Goal: Task Accomplishment & Management: Manage account settings

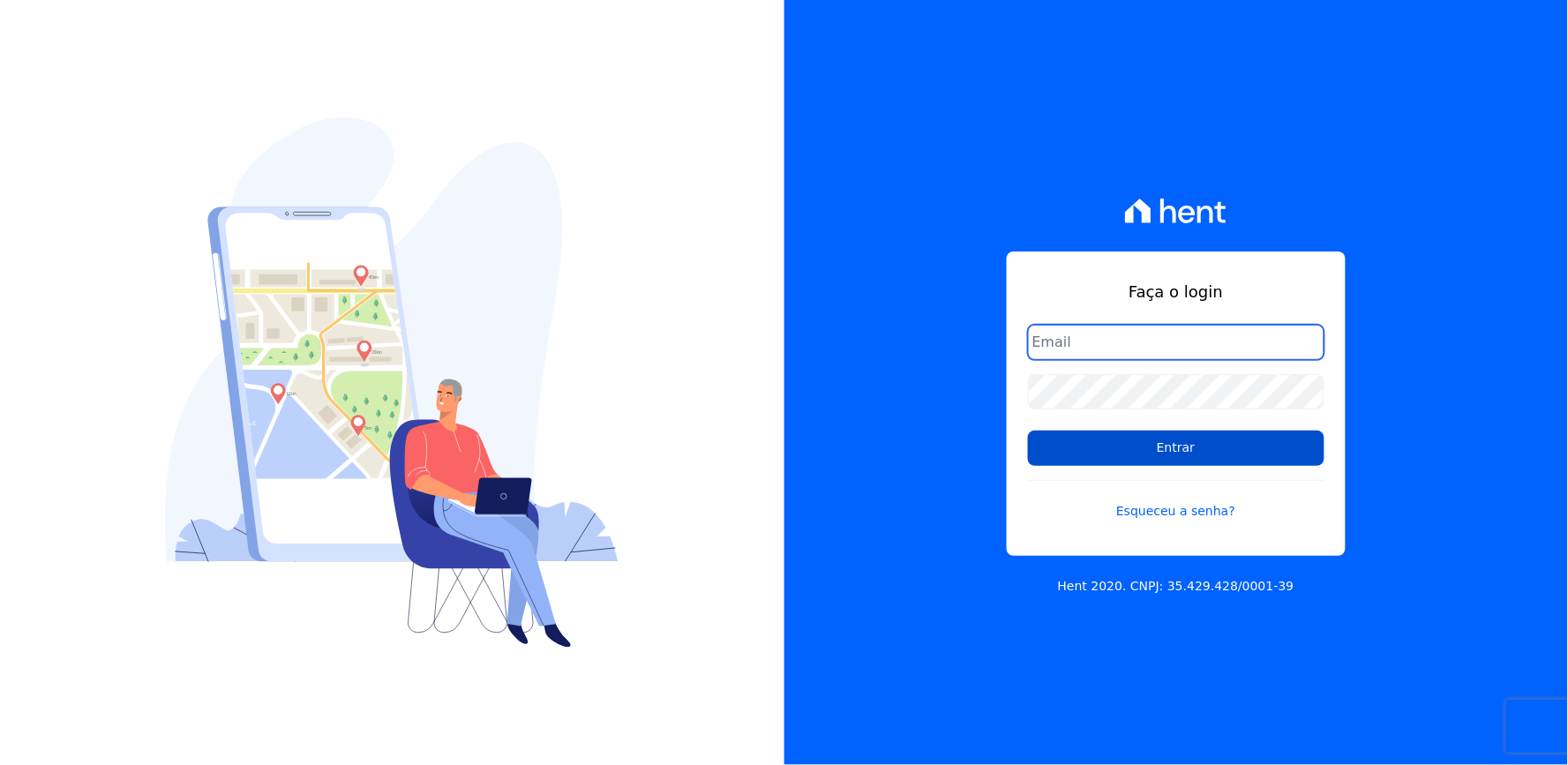
type input "[EMAIL_ADDRESS][DOMAIN_NAME]"
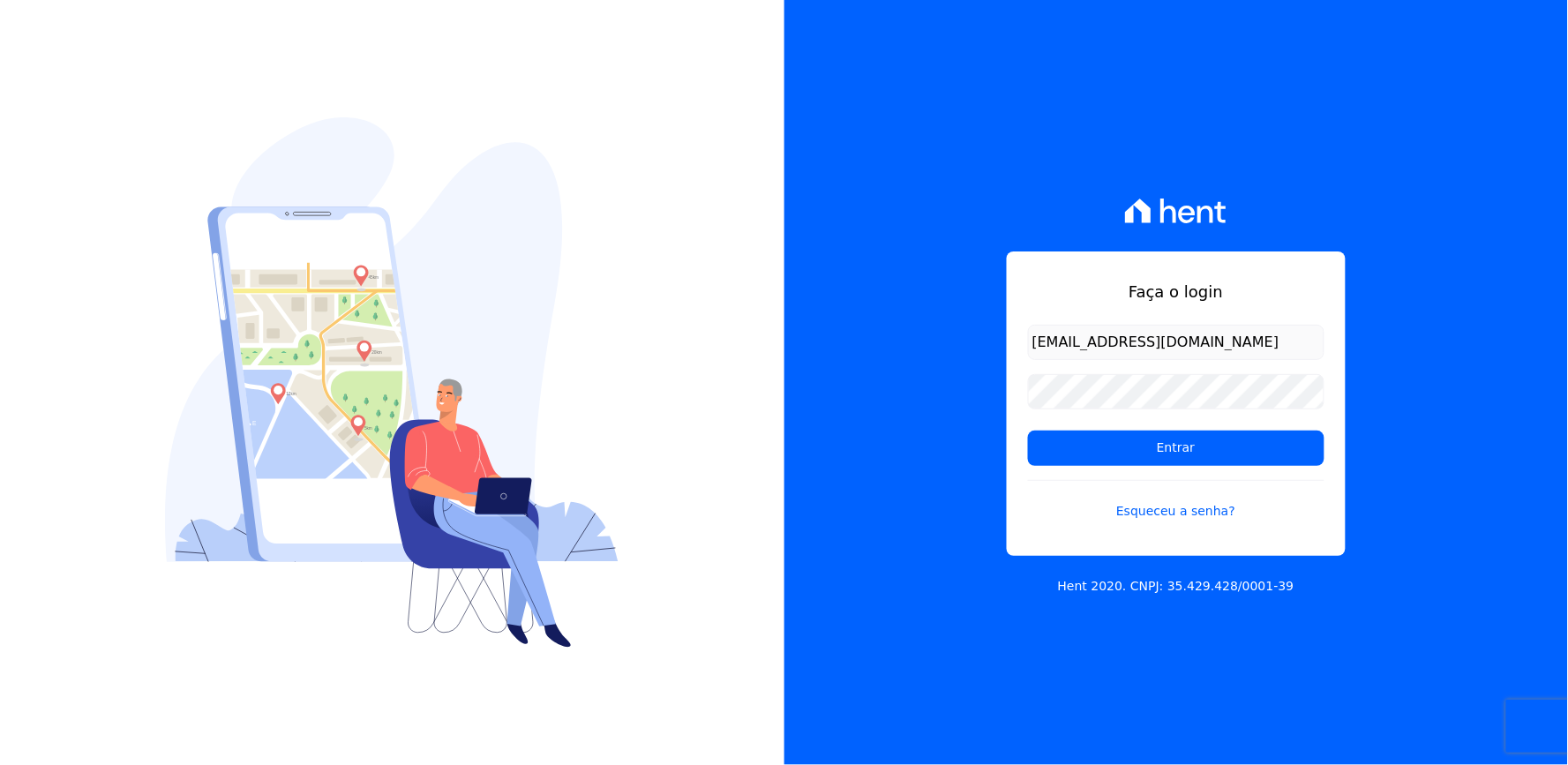
drag, startPoint x: 1145, startPoint y: 443, endPoint x: 331, endPoint y: 80, distance: 891.3
click at [1145, 442] on input "Entrar" at bounding box center [1176, 449] width 297 height 35
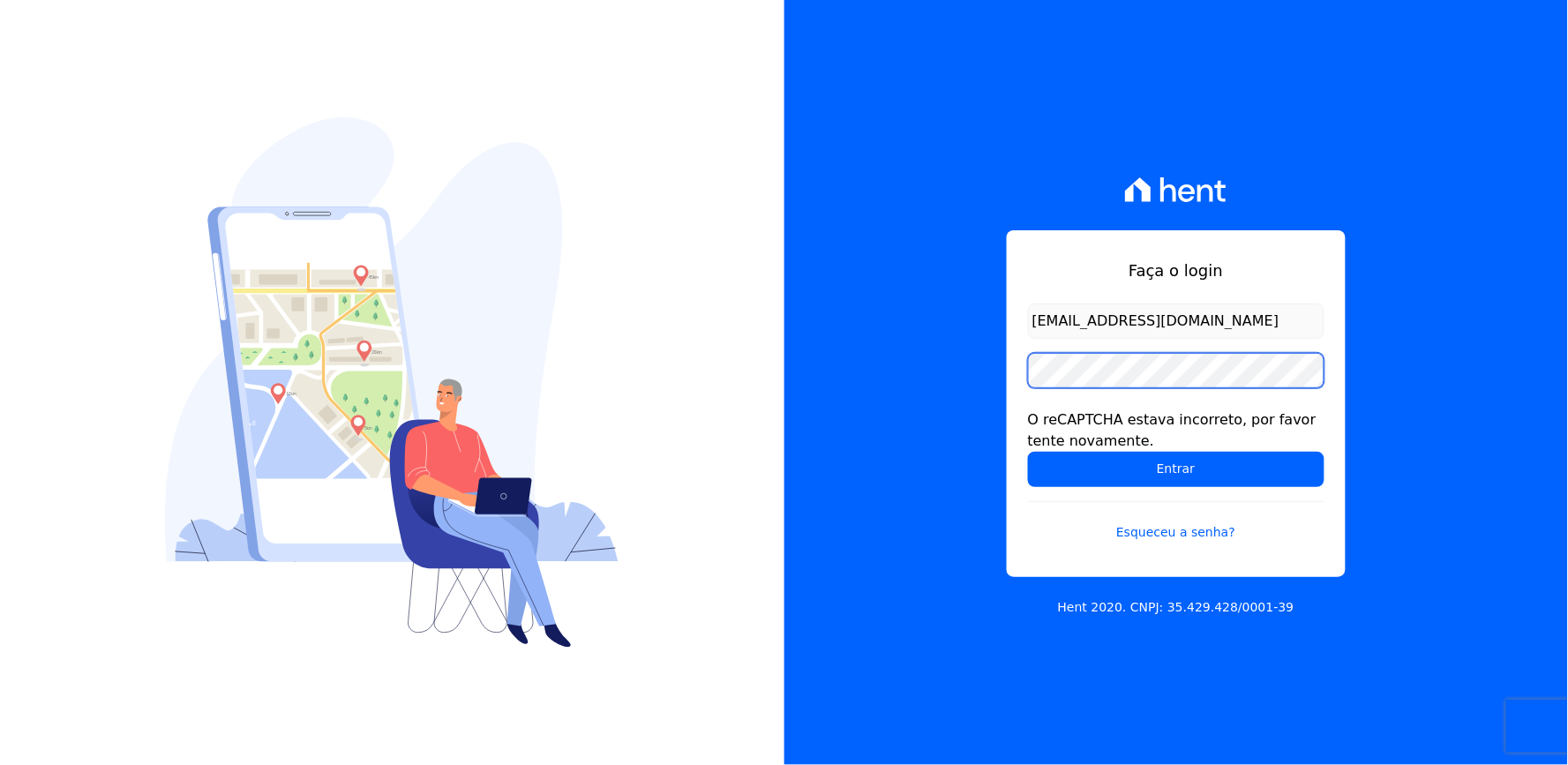
click at [1016, 409] on div "Faça o login thayna@graalengenharia.com.br O reCAPTCHA estava incorreto, por fa…" at bounding box center [1177, 404] width 339 height 347
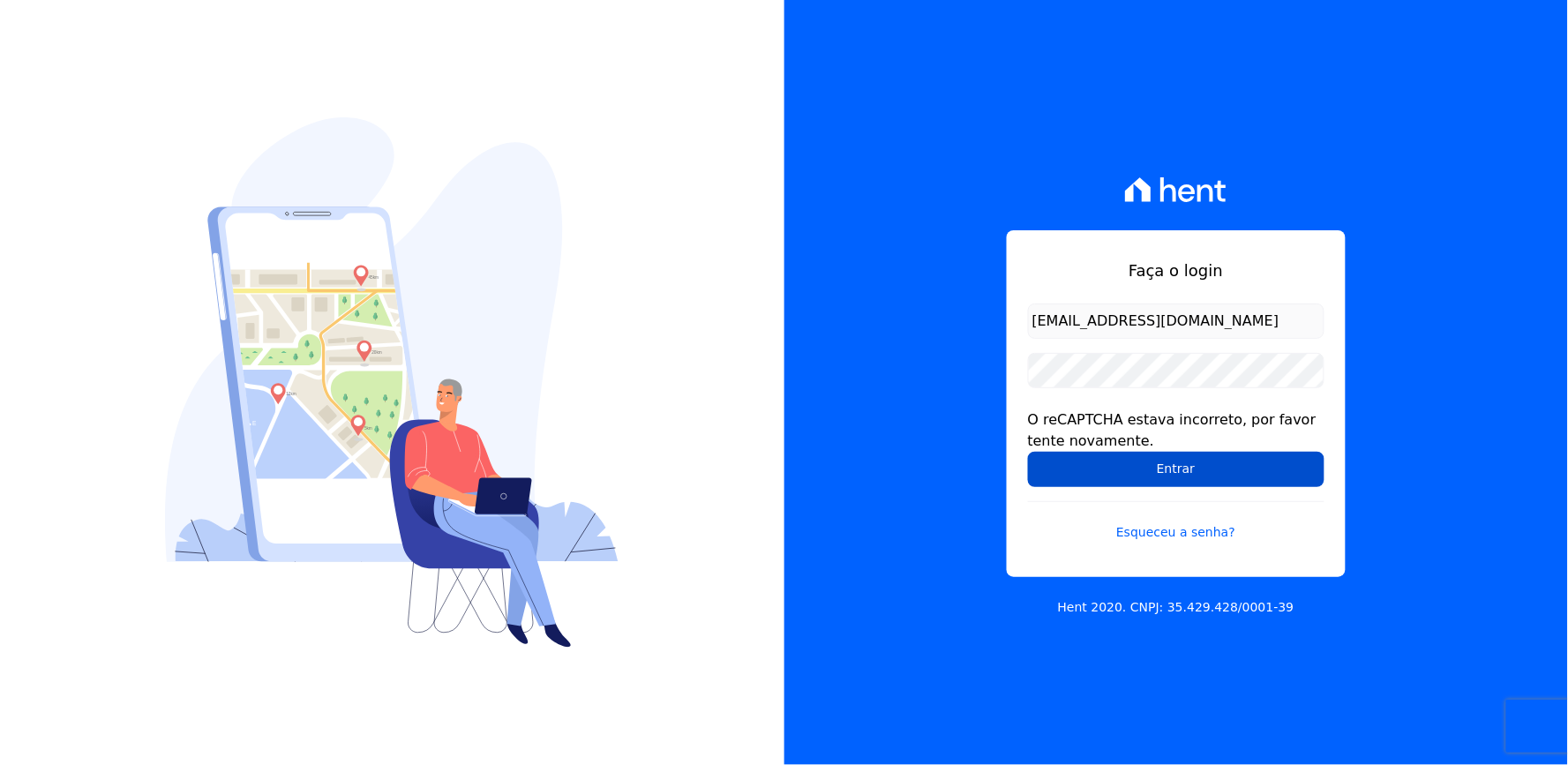
click at [1092, 465] on input "Entrar" at bounding box center [1176, 469] width 297 height 35
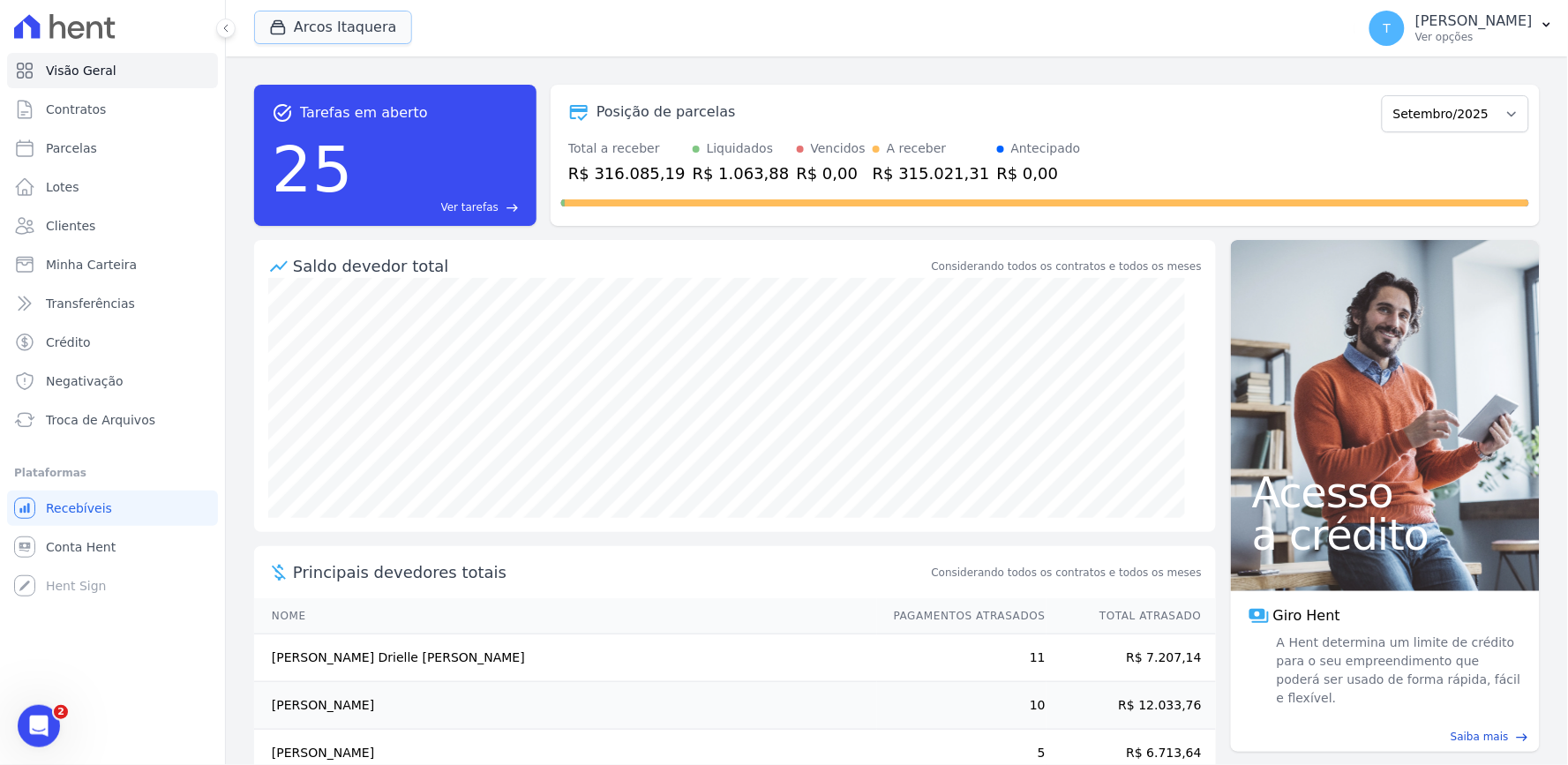
drag, startPoint x: 311, startPoint y: 40, endPoint x: 333, endPoint y: 103, distance: 66.7
click at [311, 40] on button "Arcos Itaquera" at bounding box center [333, 28] width 158 height 34
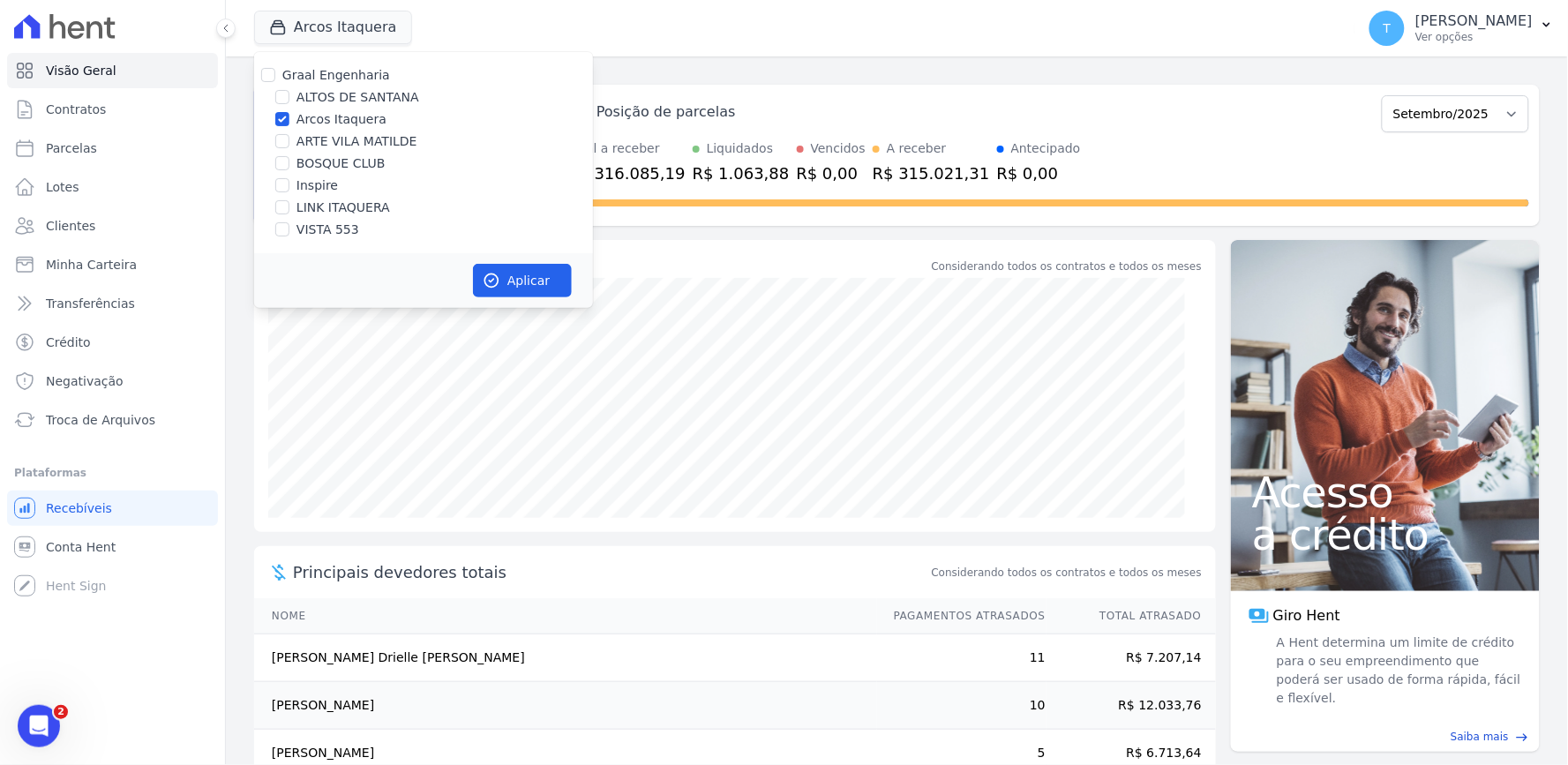
click at [322, 74] on label "Graal Engenharia" at bounding box center [336, 75] width 107 height 14
click at [275, 74] on input "Graal Engenharia" at bounding box center [268, 75] width 14 height 14
checkbox input "true"
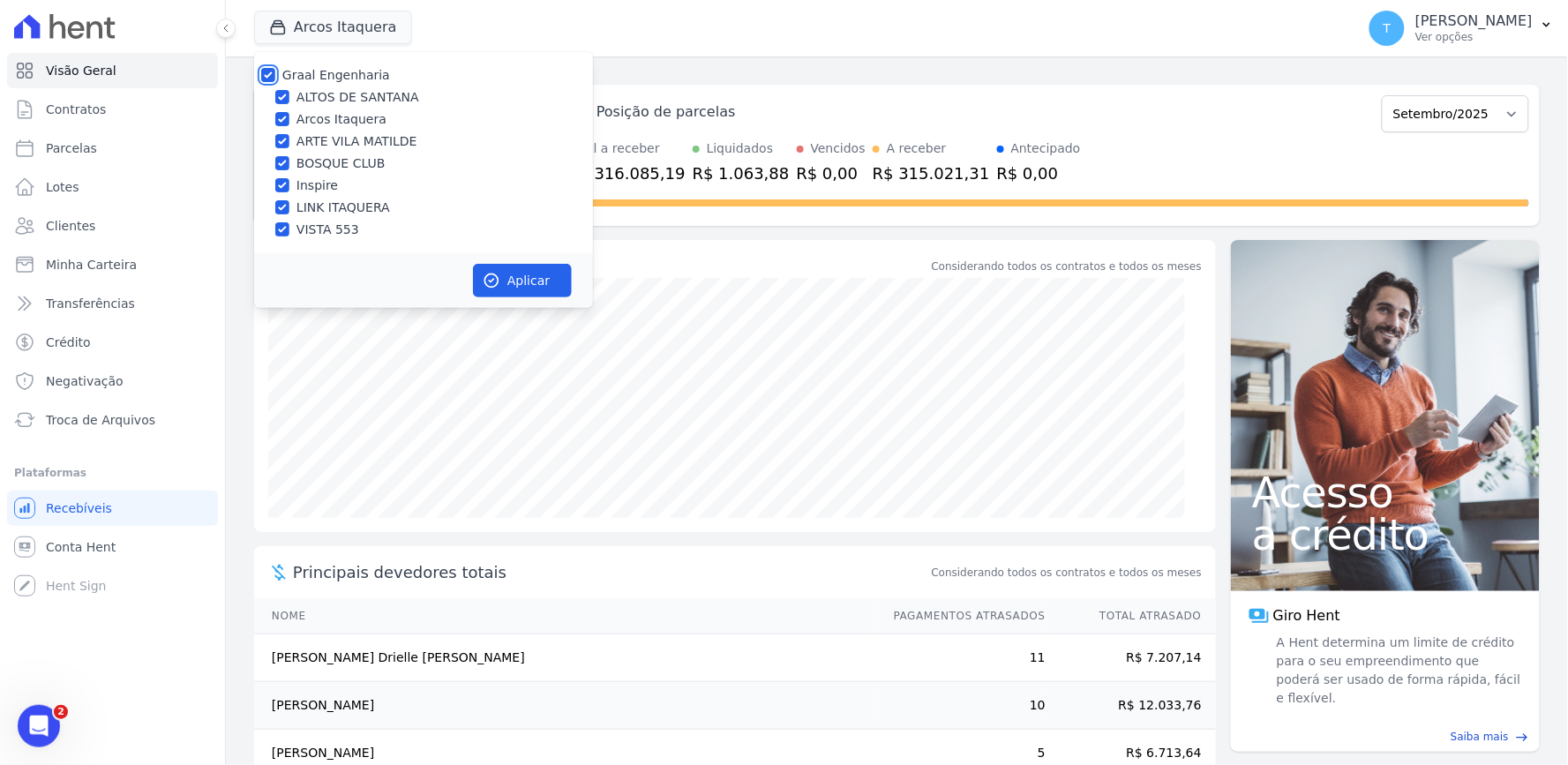
checkbox input "true"
click at [322, 75] on label "Graal Engenharia" at bounding box center [336, 75] width 107 height 14
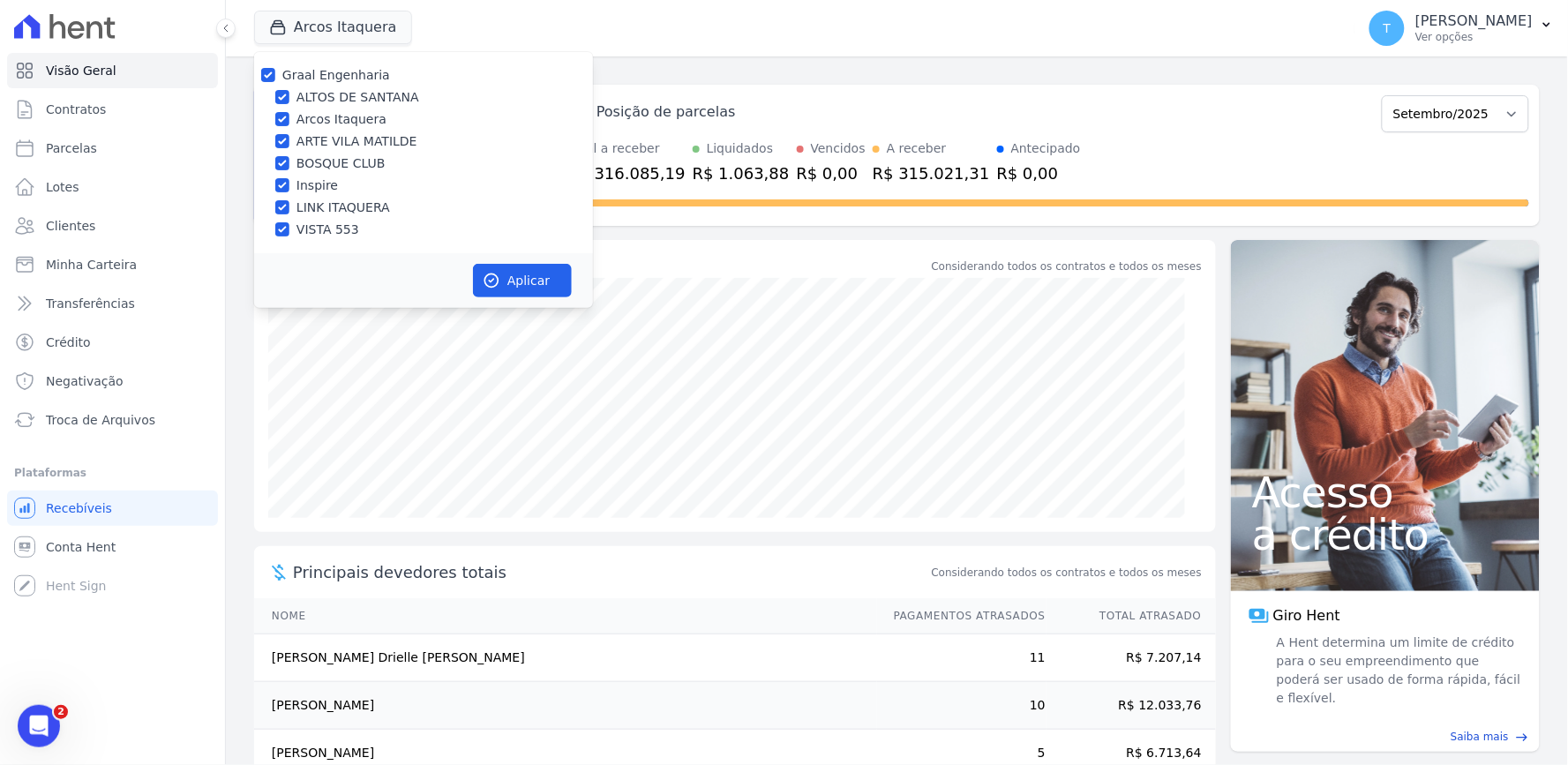
click at [275, 75] on input "Graal Engenharia" at bounding box center [268, 75] width 14 height 14
checkbox input "false"
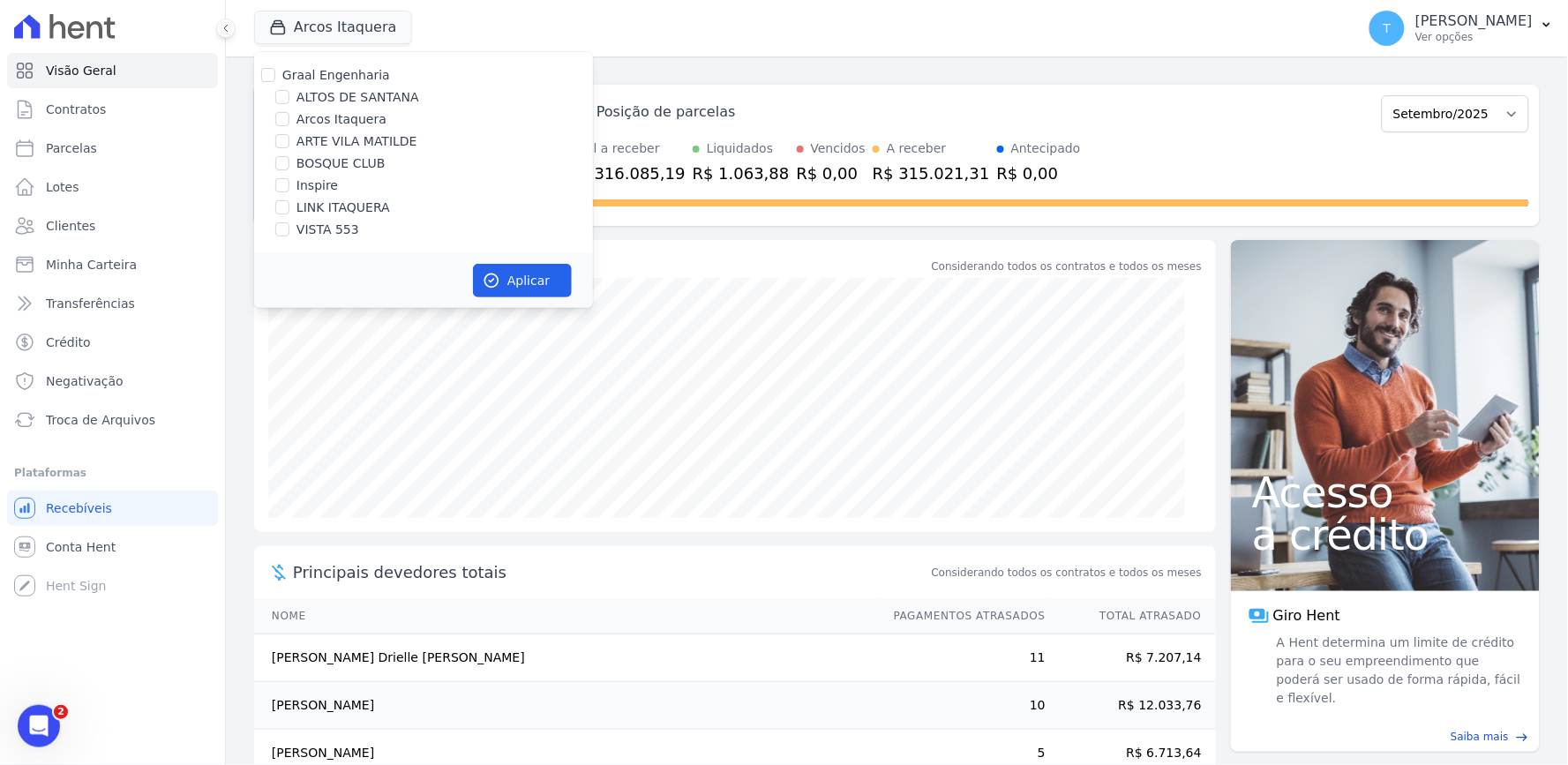
checkbox input "false"
click at [330, 98] on label "ALTOS DE SANTANA" at bounding box center [358, 98] width 122 height 19
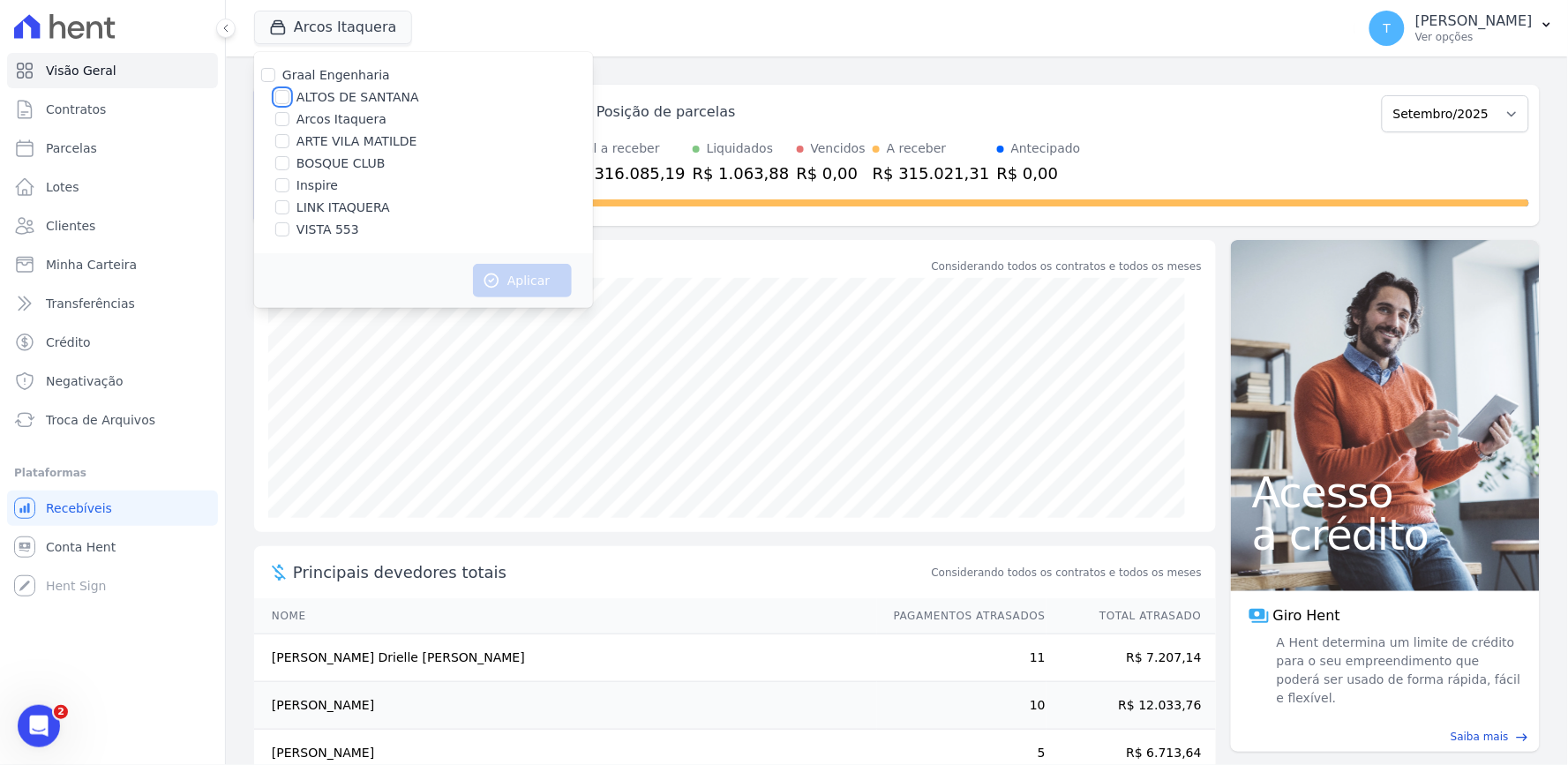
click at [290, 98] on input "ALTOS DE SANTANA" at bounding box center [282, 97] width 14 height 14
checkbox input "true"
click at [541, 284] on button "Aplicar" at bounding box center [522, 281] width 99 height 34
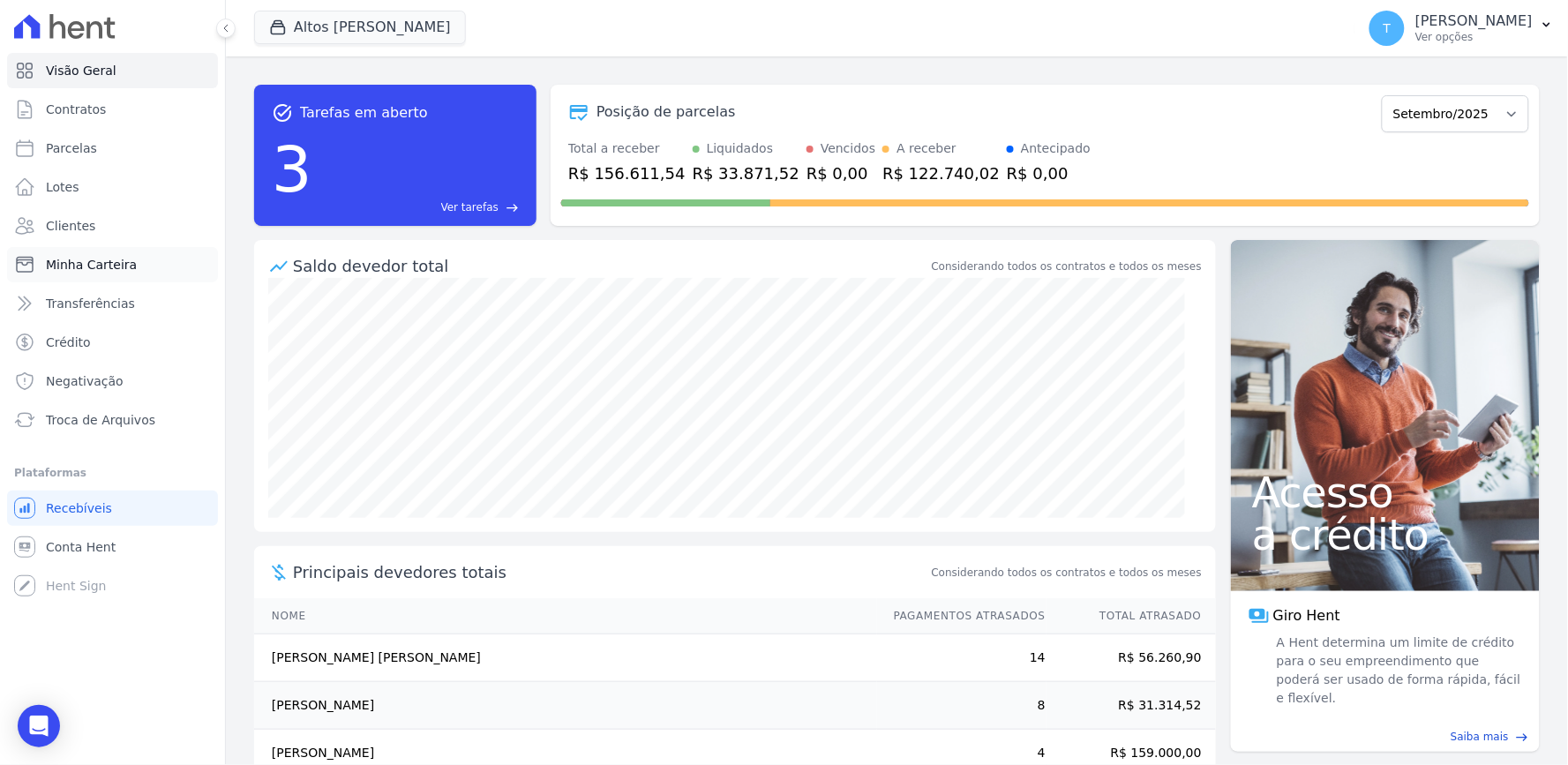
click at [111, 270] on span "Minha Carteira" at bounding box center [92, 265] width 91 height 18
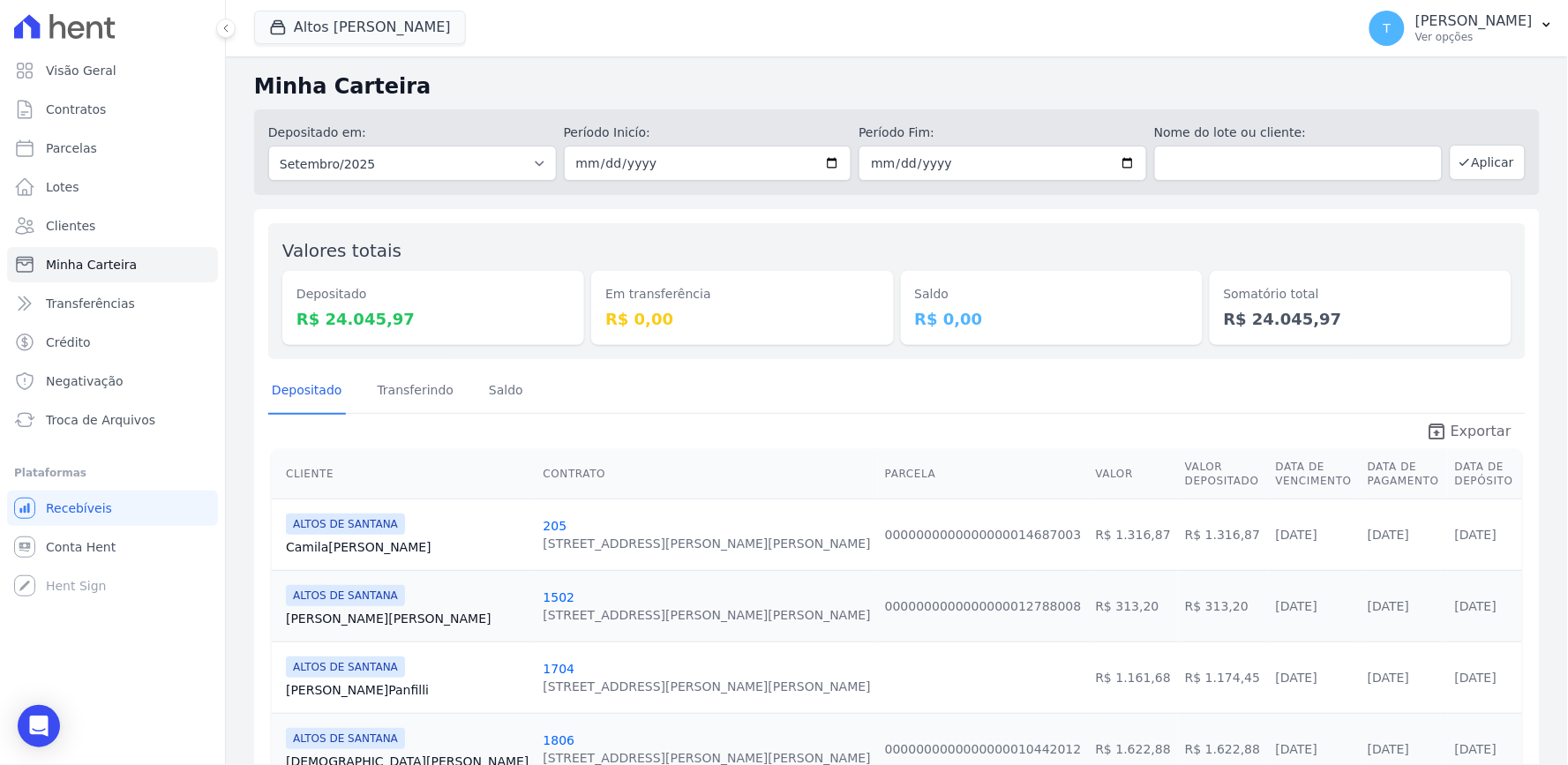
click at [1466, 436] on span "Exportar" at bounding box center [1481, 431] width 61 height 21
drag, startPoint x: 318, startPoint y: 29, endPoint x: 327, endPoint y: 30, distance: 9.1
click at [320, 29] on button "Altos [PERSON_NAME]" at bounding box center [360, 28] width 212 height 34
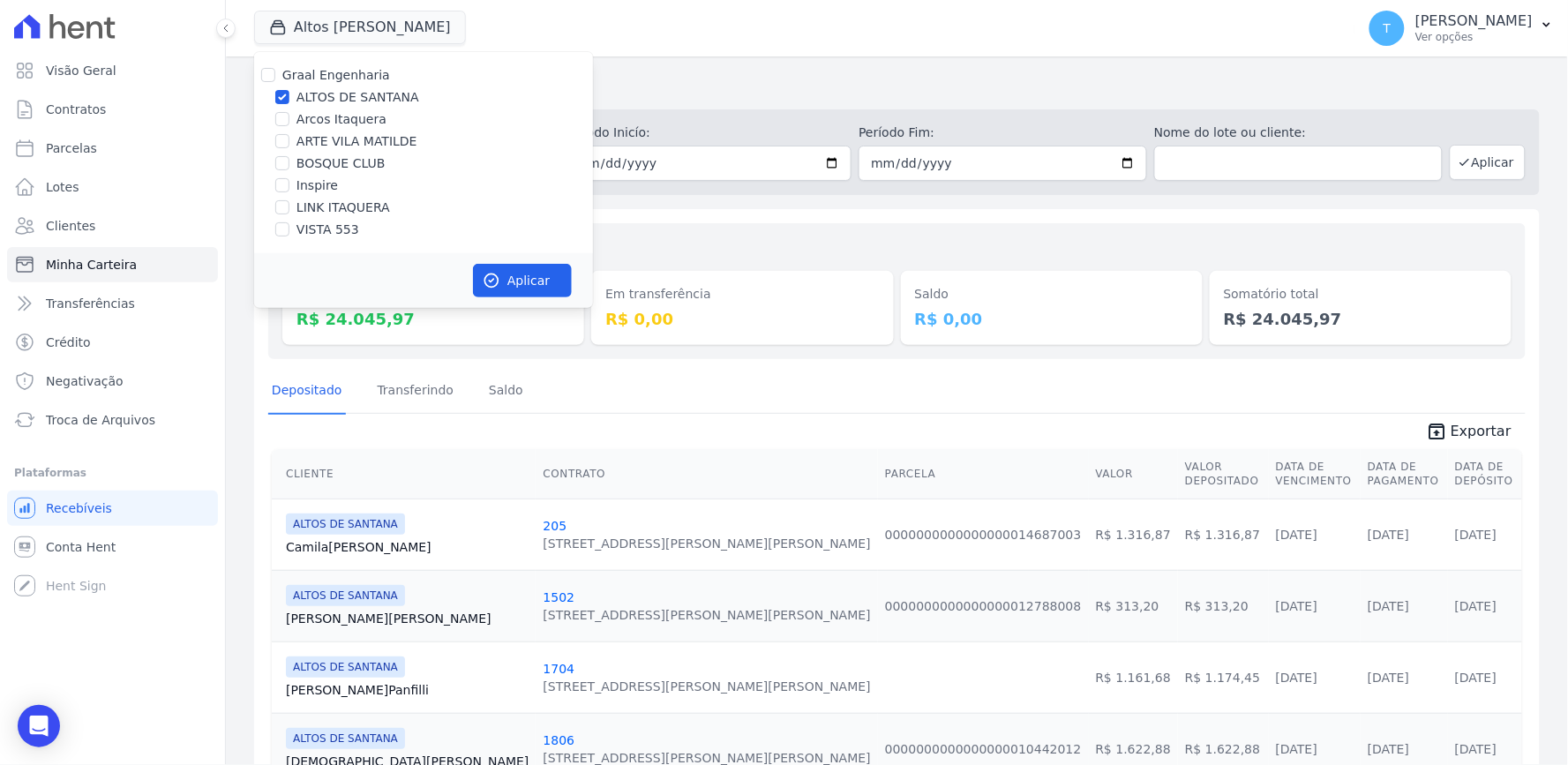
click at [336, 98] on label "ALTOS DE SANTANA" at bounding box center [358, 98] width 122 height 19
click at [290, 98] on input "ALTOS DE SANTANA" at bounding box center [282, 97] width 14 height 14
checkbox input "false"
click at [326, 141] on label "ARTE VILA MATILDE" at bounding box center [357, 141] width 121 height 19
click at [290, 141] on input "ARTE VILA MATILDE" at bounding box center [282, 141] width 14 height 14
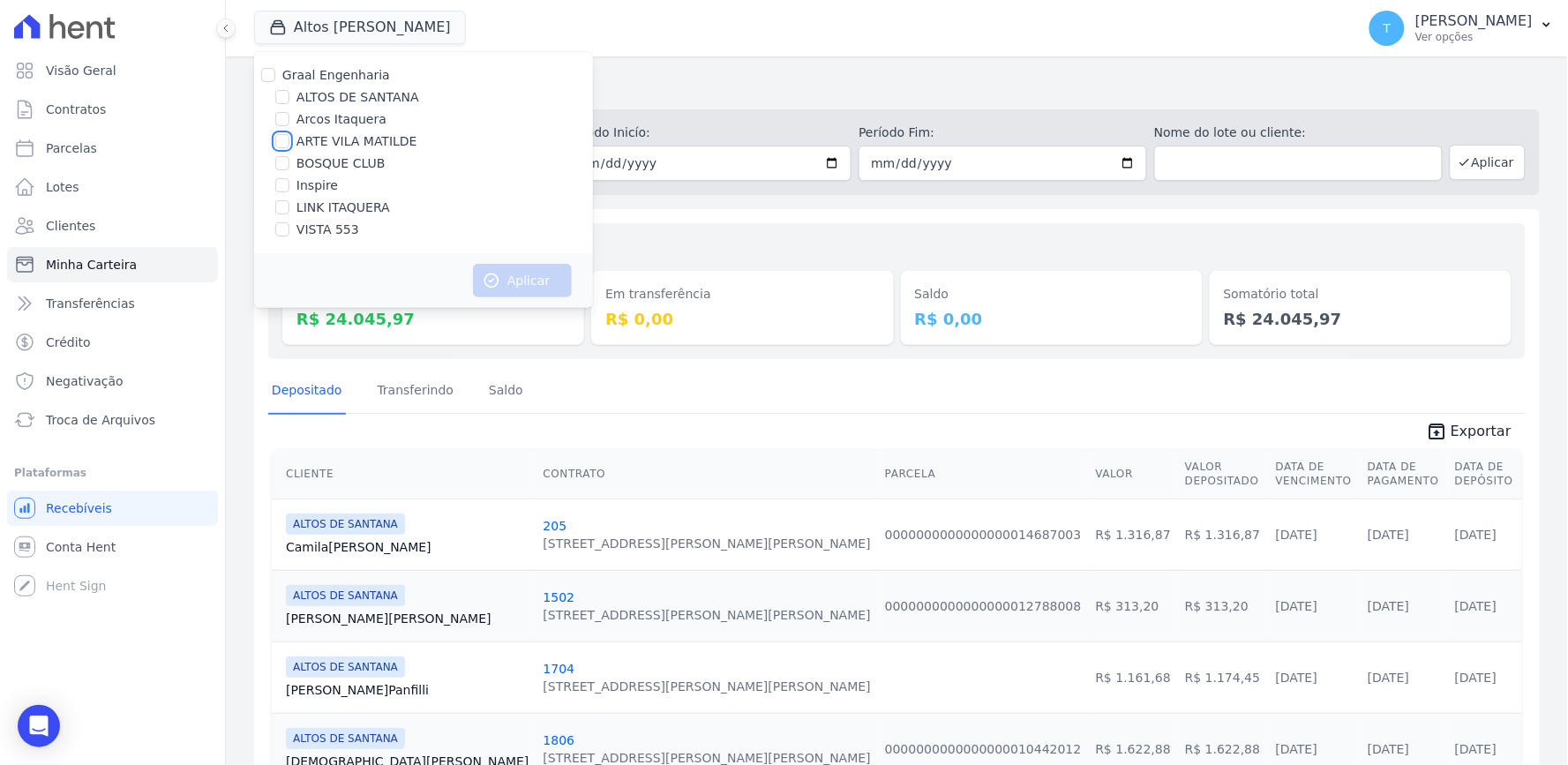
checkbox input "true"
click at [527, 267] on button "Aplicar" at bounding box center [522, 281] width 99 height 34
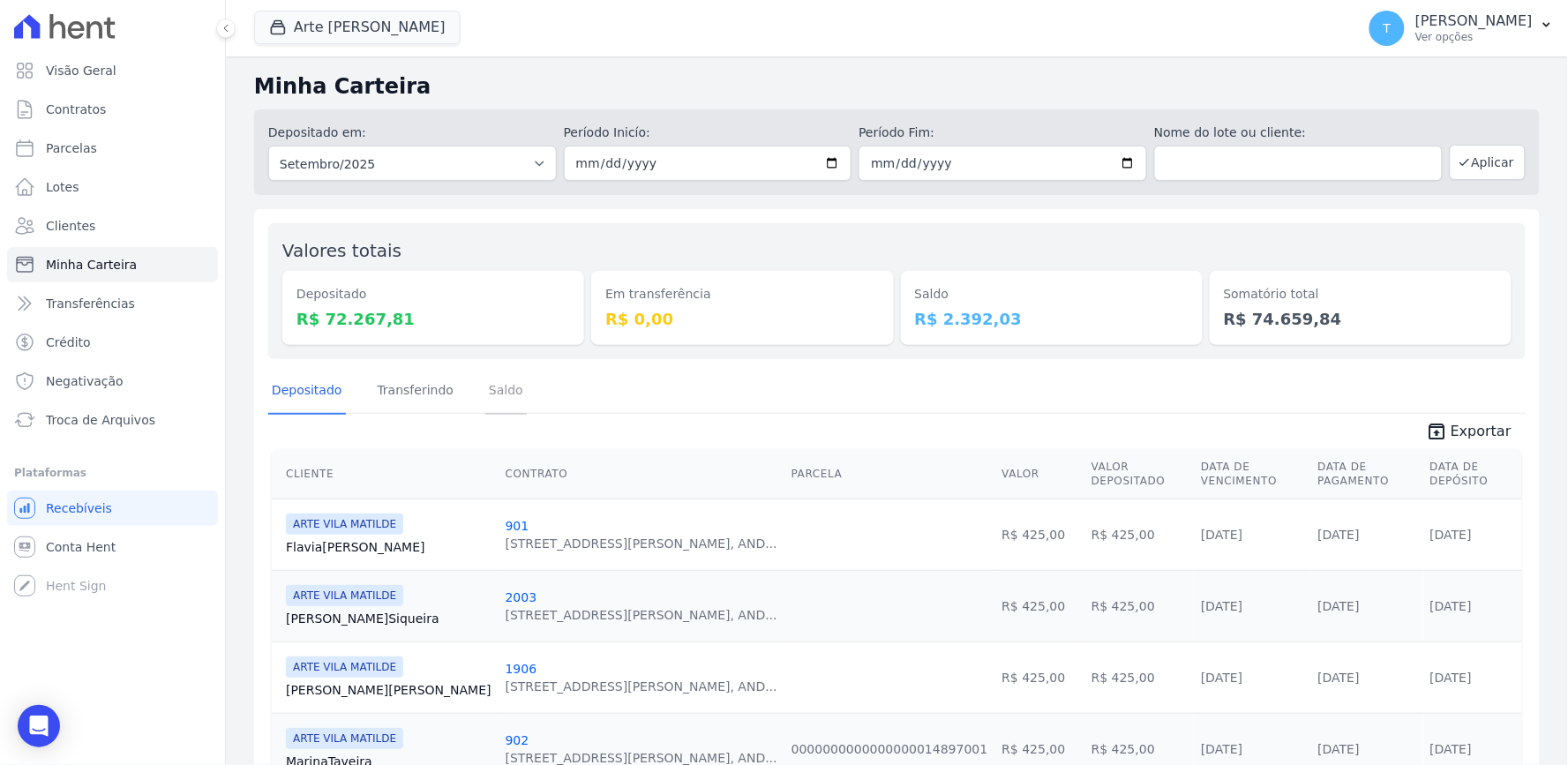
click at [486, 401] on link "Saldo" at bounding box center [506, 391] width 41 height 46
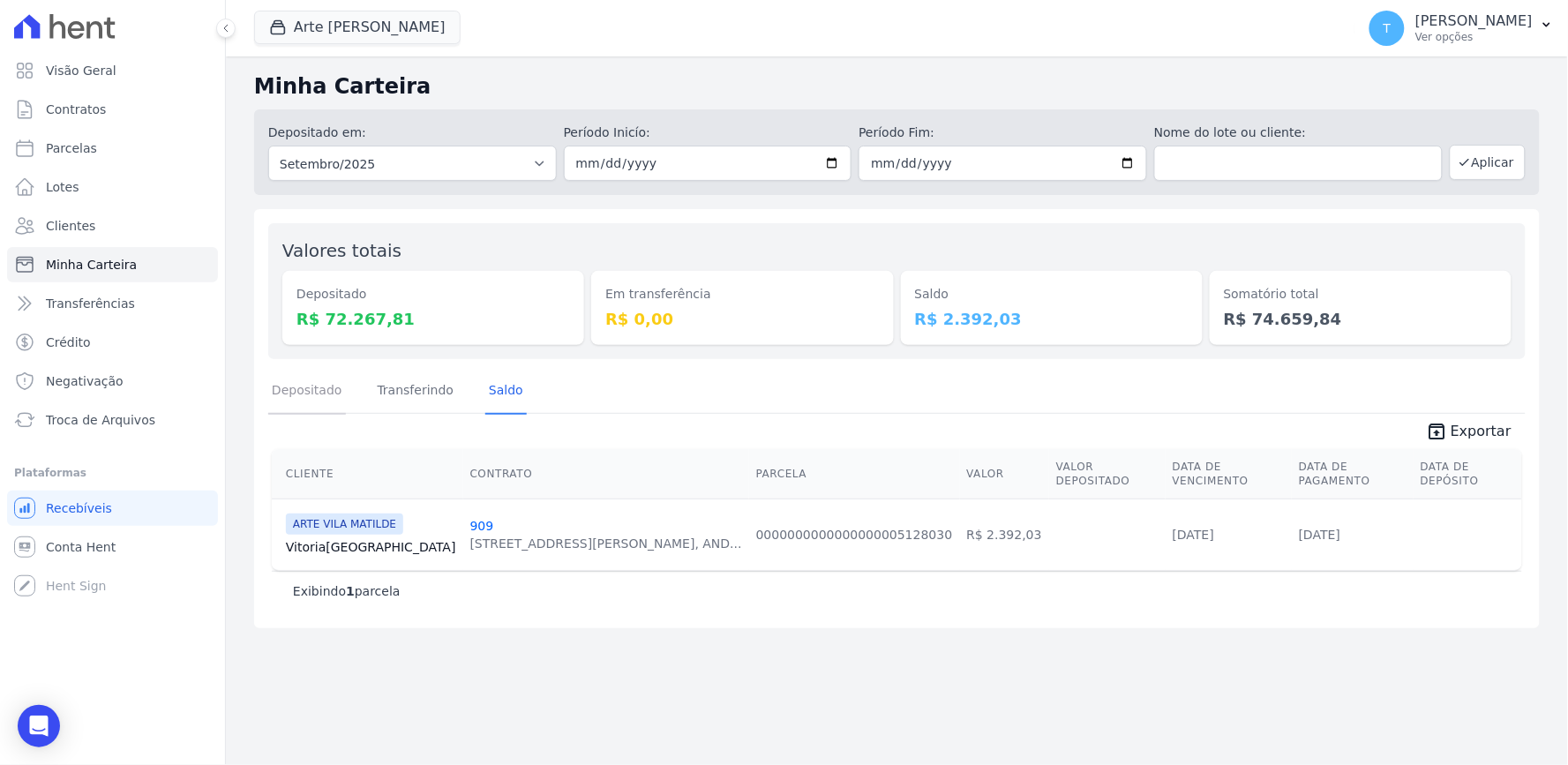
click at [309, 395] on link "Depositado" at bounding box center [307, 391] width 78 height 46
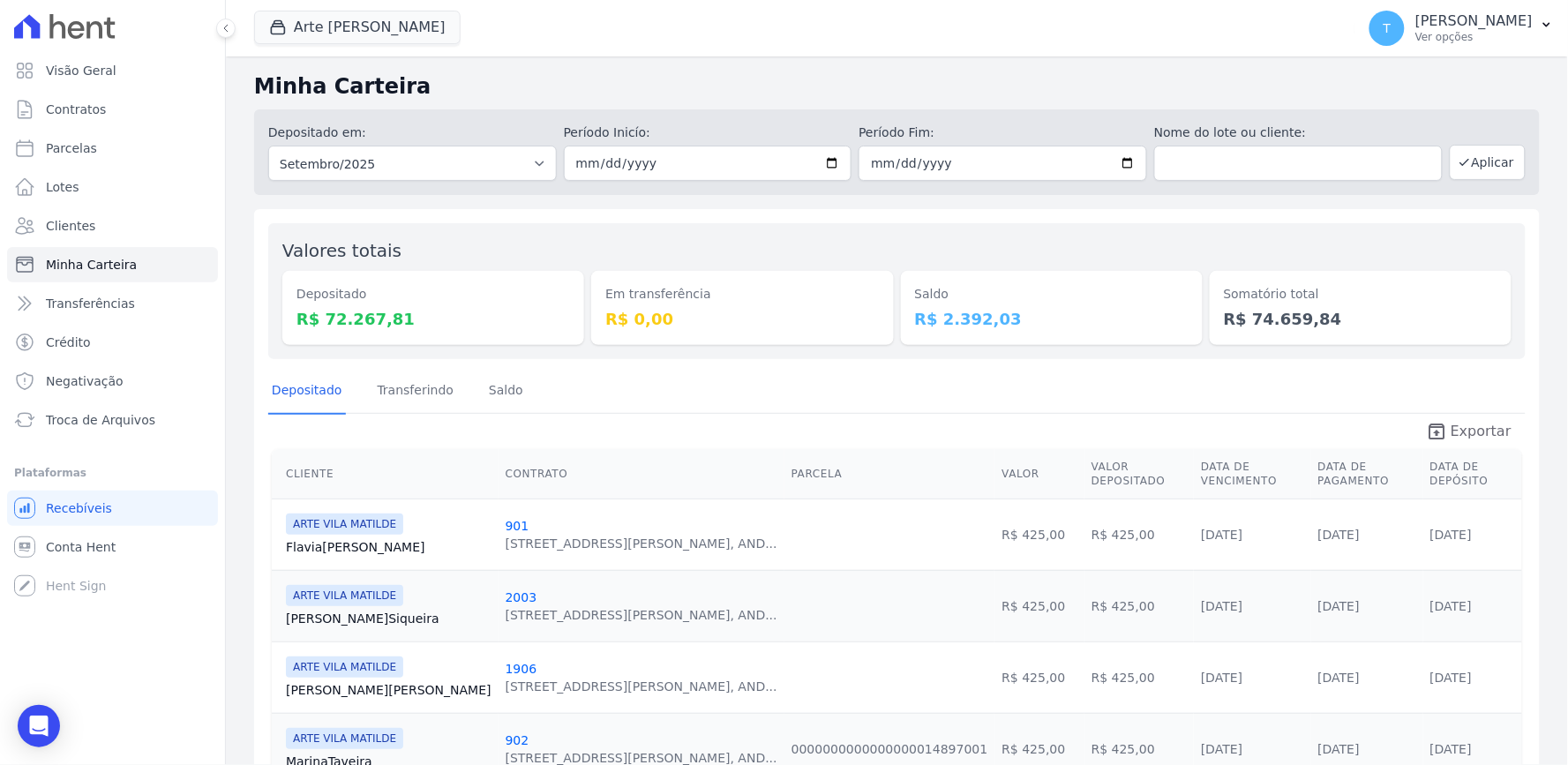
click at [1460, 429] on span "Exportar" at bounding box center [1481, 431] width 61 height 21
click at [335, 34] on button "Arte [PERSON_NAME]" at bounding box center [358, 28] width 207 height 34
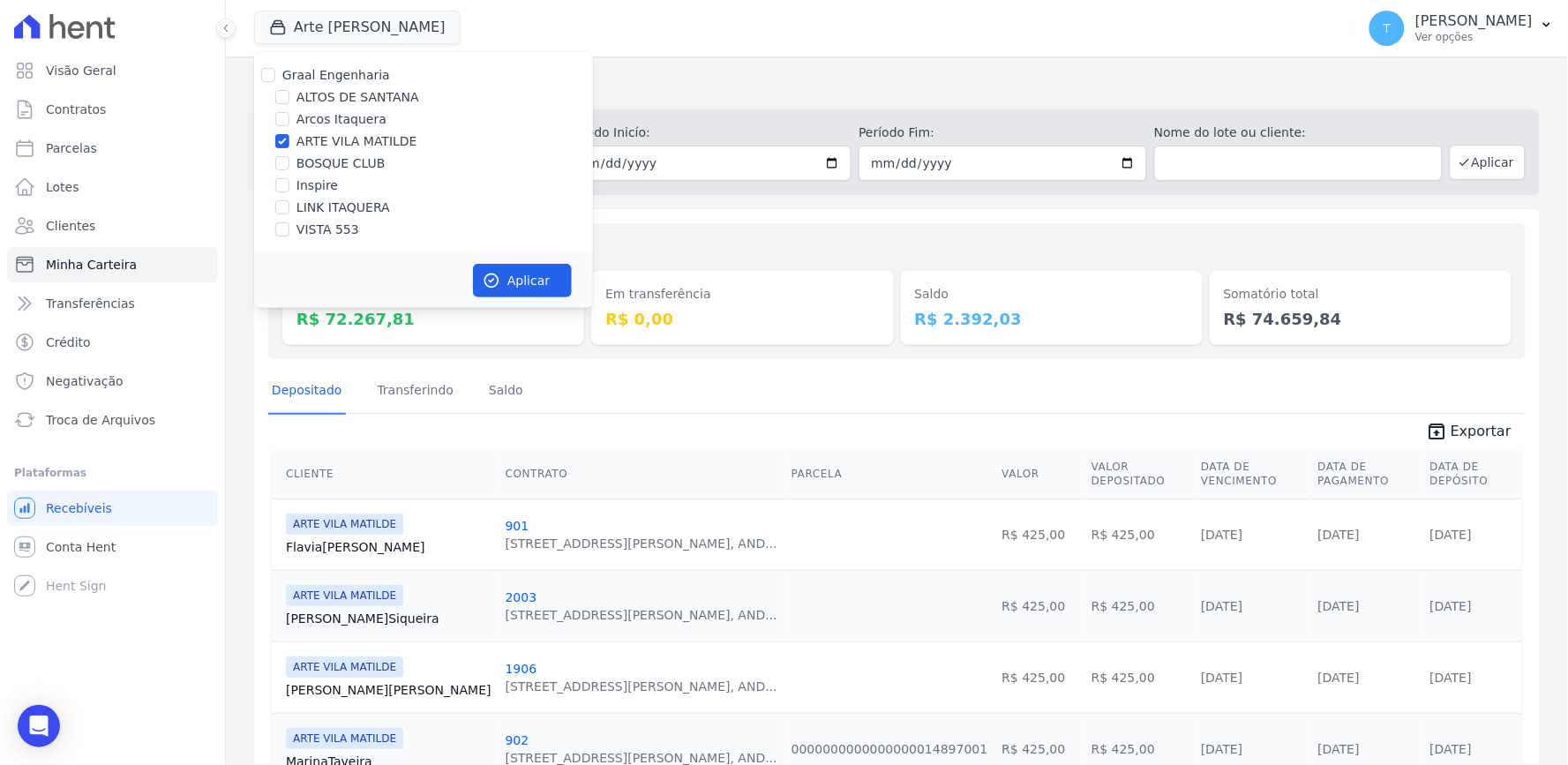
click at [301, 141] on label "ARTE VILA MATILDE" at bounding box center [357, 141] width 121 height 19
click at [290, 141] on input "ARTE VILA MATILDE" at bounding box center [282, 141] width 14 height 14
checkbox input "false"
click at [313, 159] on label "BOSQUE CLUB" at bounding box center [341, 164] width 89 height 19
click at [290, 159] on input "BOSQUE CLUB" at bounding box center [282, 163] width 14 height 14
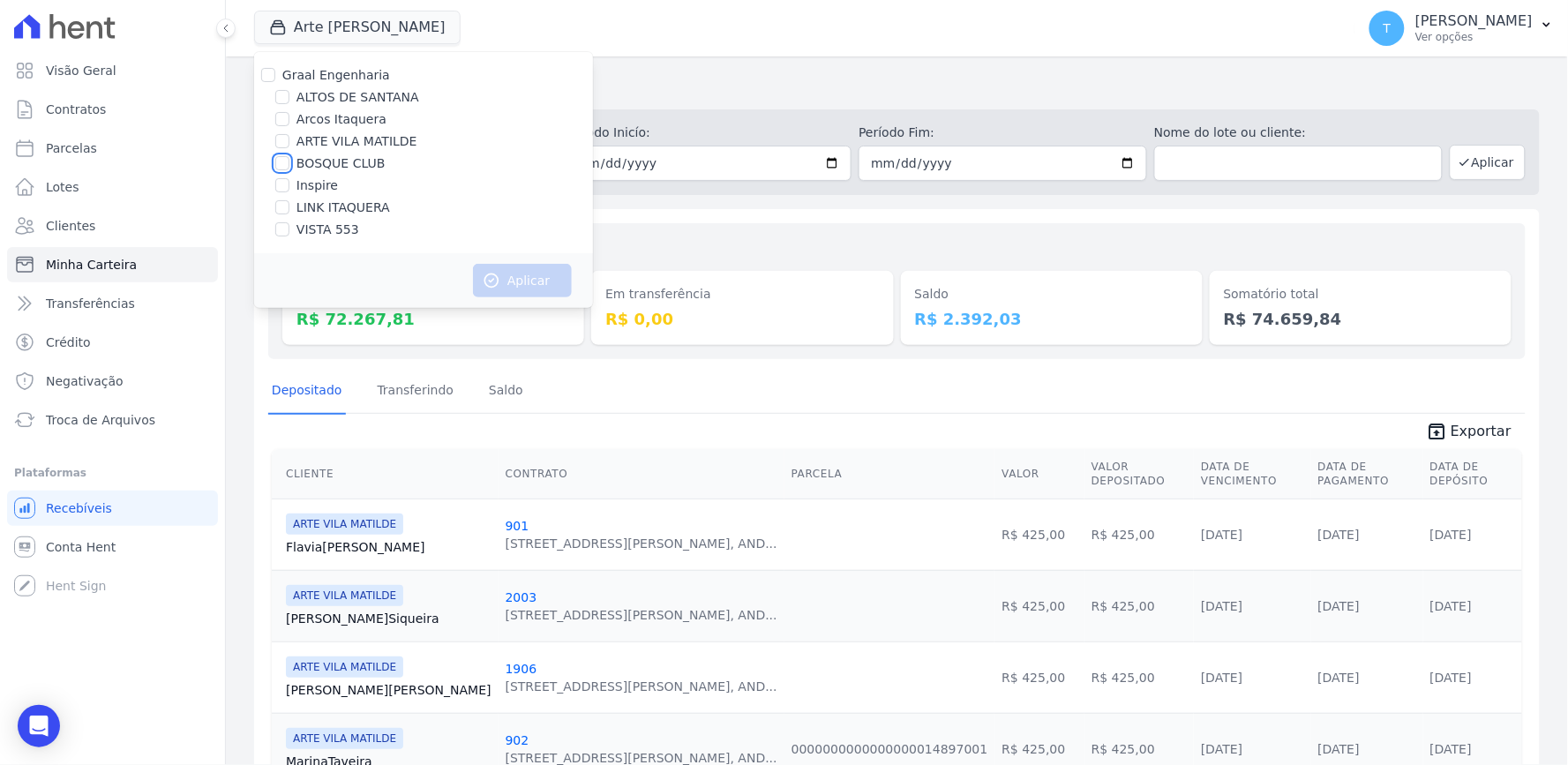
checkbox input "true"
click at [525, 274] on button "Aplicar" at bounding box center [522, 281] width 99 height 34
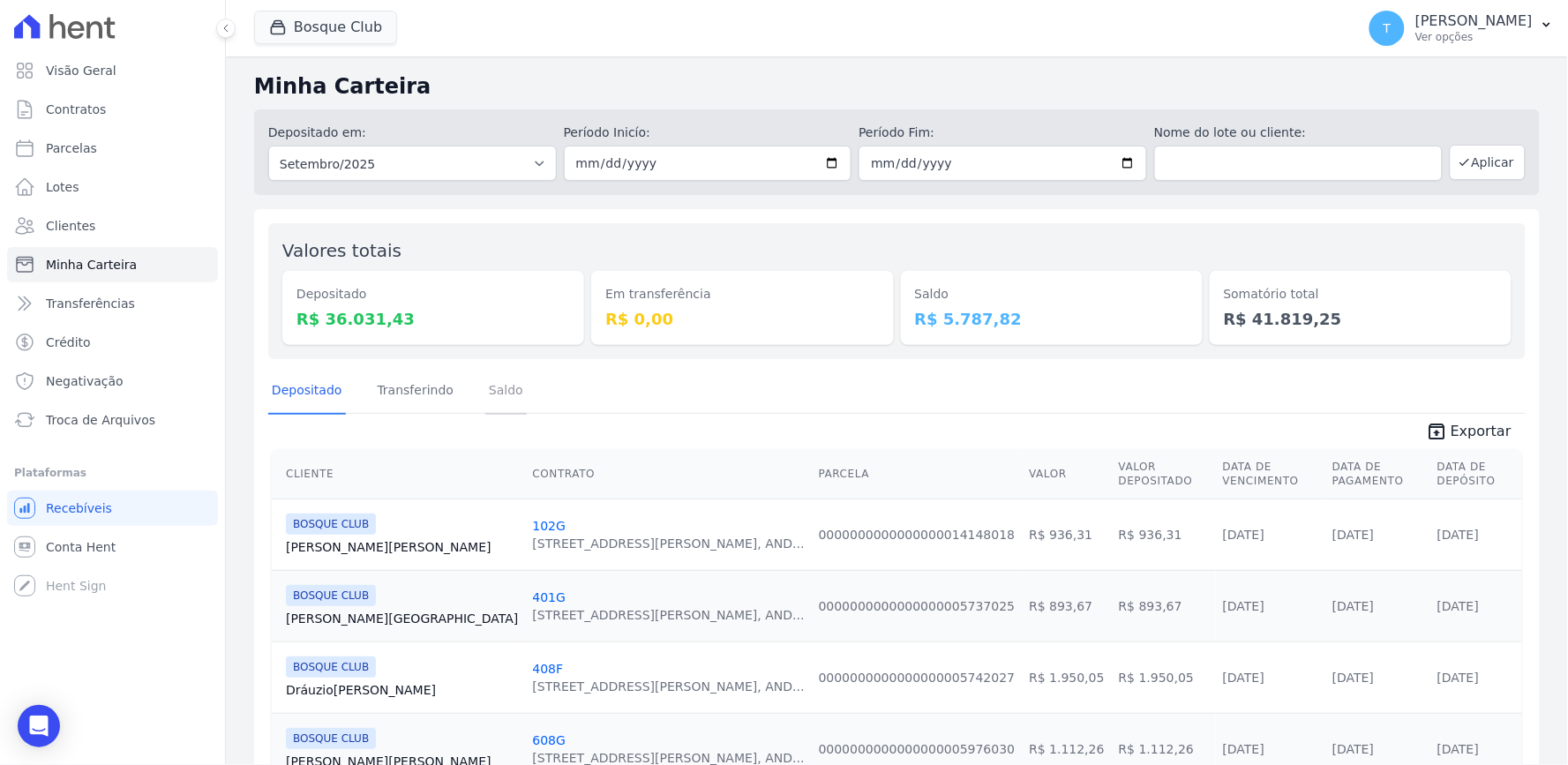
click at [500, 389] on link "Saldo" at bounding box center [506, 391] width 41 height 46
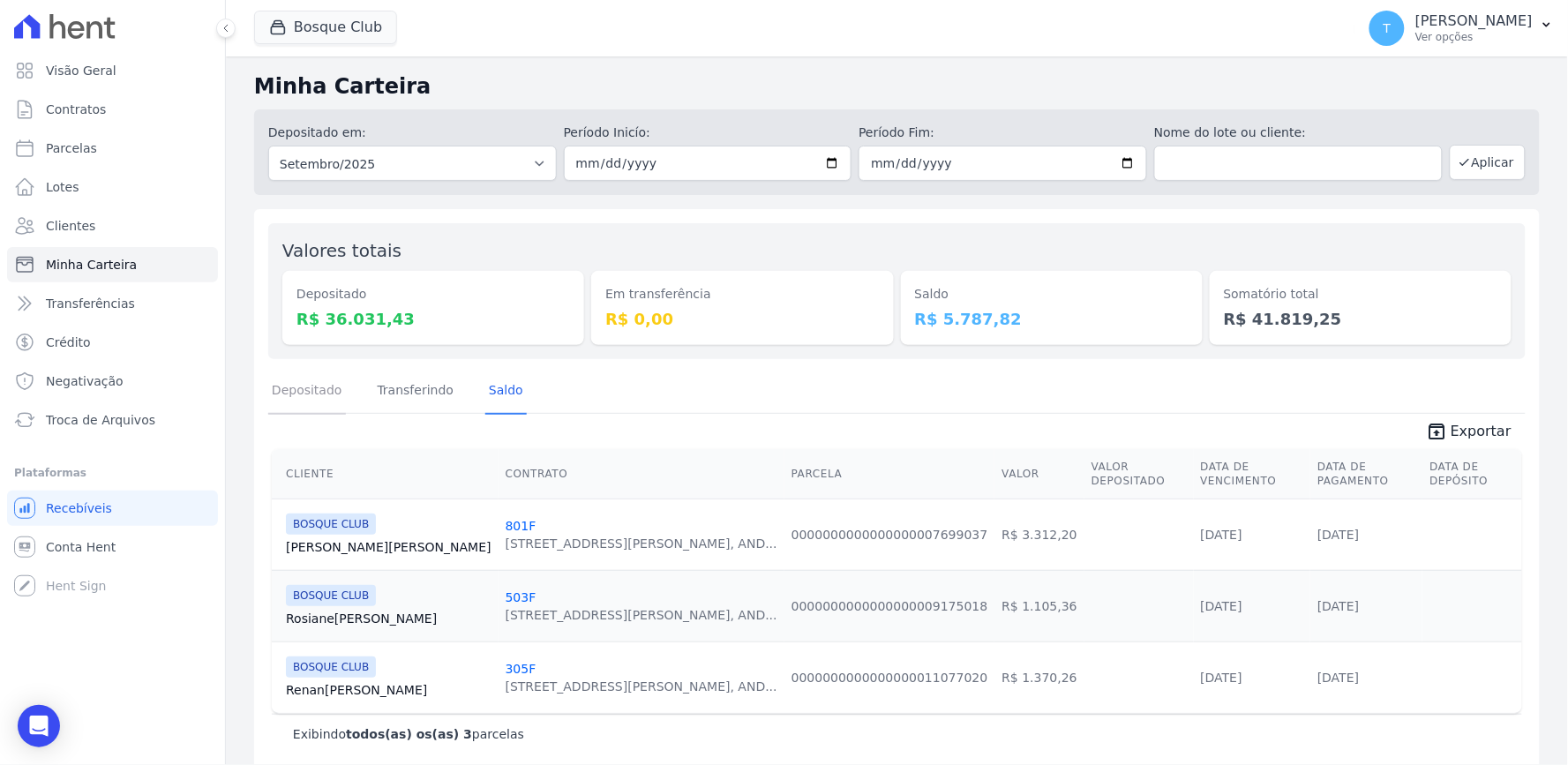
click at [313, 412] on link "Depositado" at bounding box center [307, 391] width 78 height 46
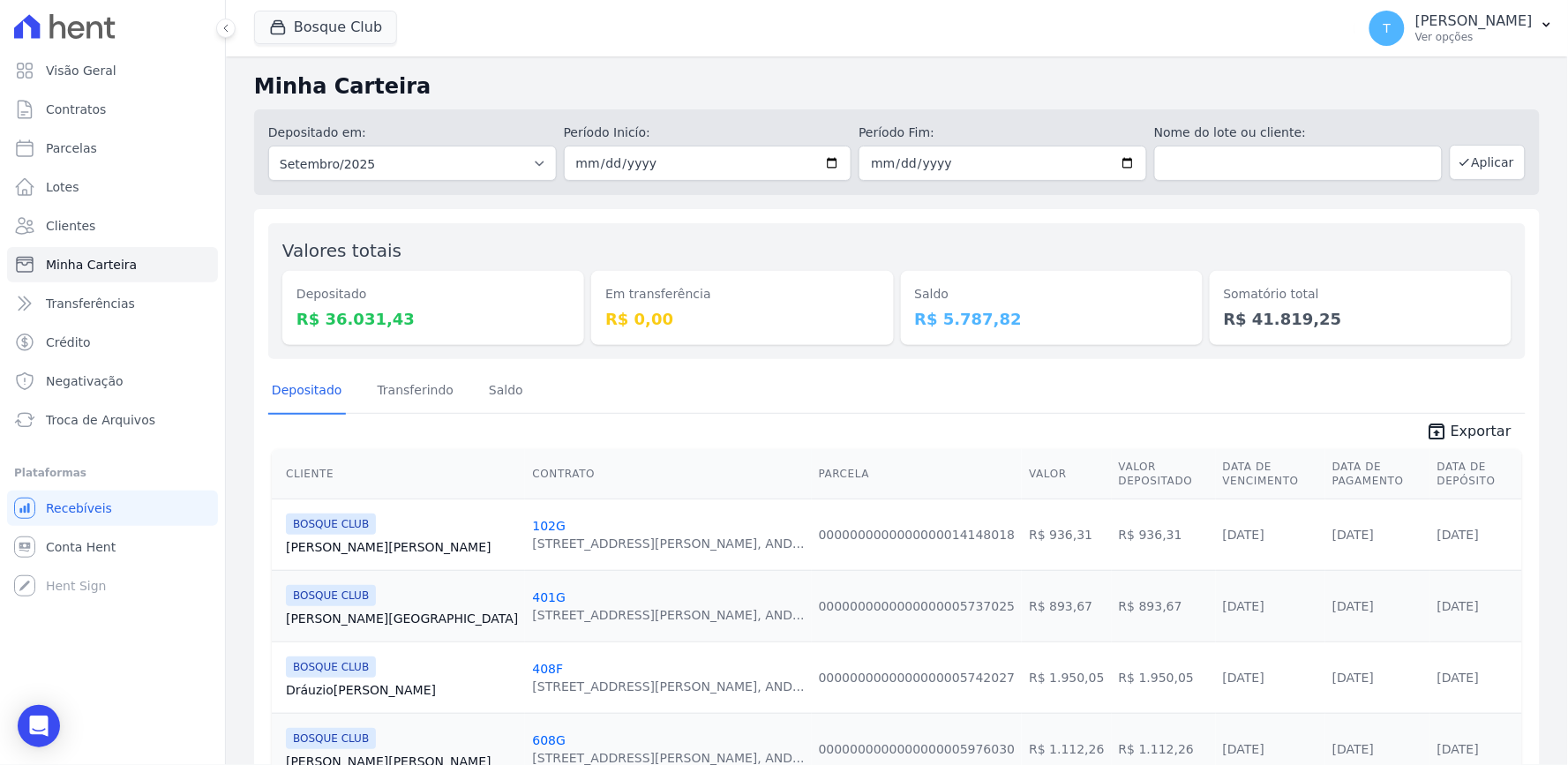
click at [459, 383] on div "Depositado Transferindo [GEOGRAPHIC_DATA]" at bounding box center [397, 391] width 258 height 46
click at [1464, 422] on span "Exportar" at bounding box center [1481, 431] width 61 height 21
click at [318, 34] on button "Bosque Club" at bounding box center [325, 28] width 143 height 34
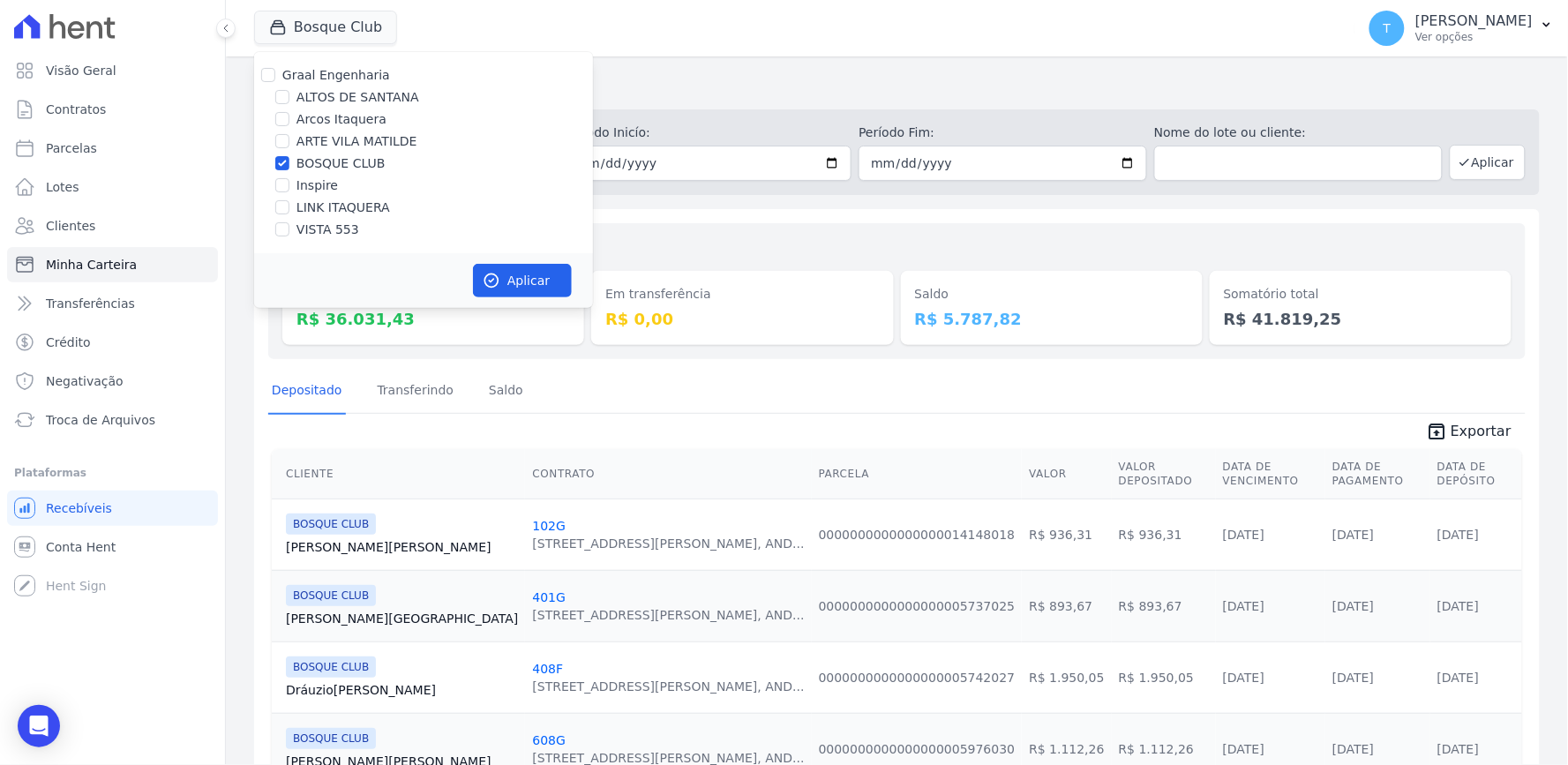
click at [298, 157] on label "BOSQUE CLUB" at bounding box center [341, 164] width 89 height 19
click at [290, 157] on input "BOSQUE CLUB" at bounding box center [282, 163] width 14 height 14
checkbox input "false"
click at [312, 224] on label "VISTA 553" at bounding box center [328, 230] width 63 height 19
click at [290, 224] on input "VISTA 553" at bounding box center [282, 230] width 14 height 14
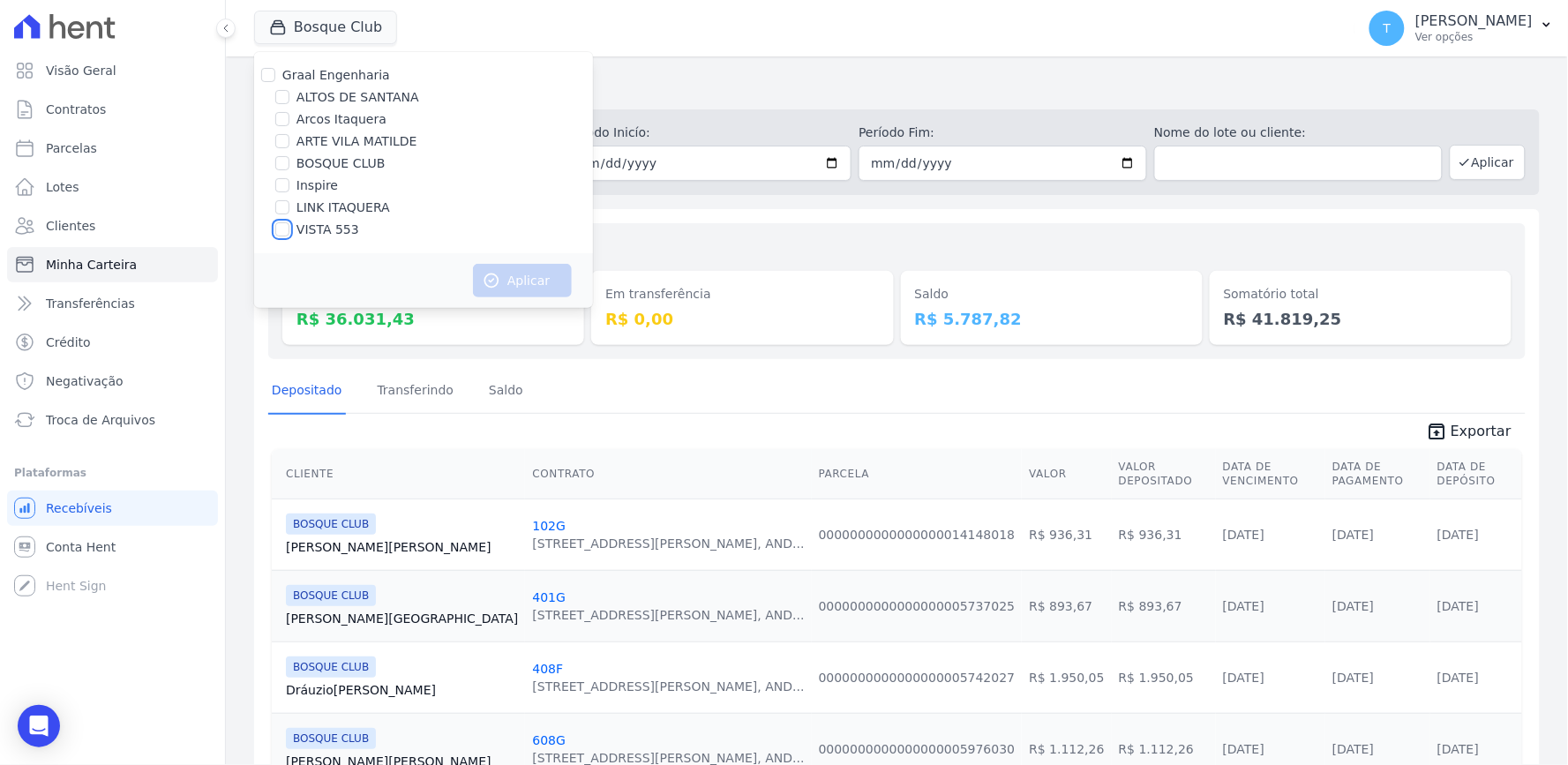
checkbox input "true"
click at [523, 278] on button "Aplicar" at bounding box center [522, 281] width 99 height 34
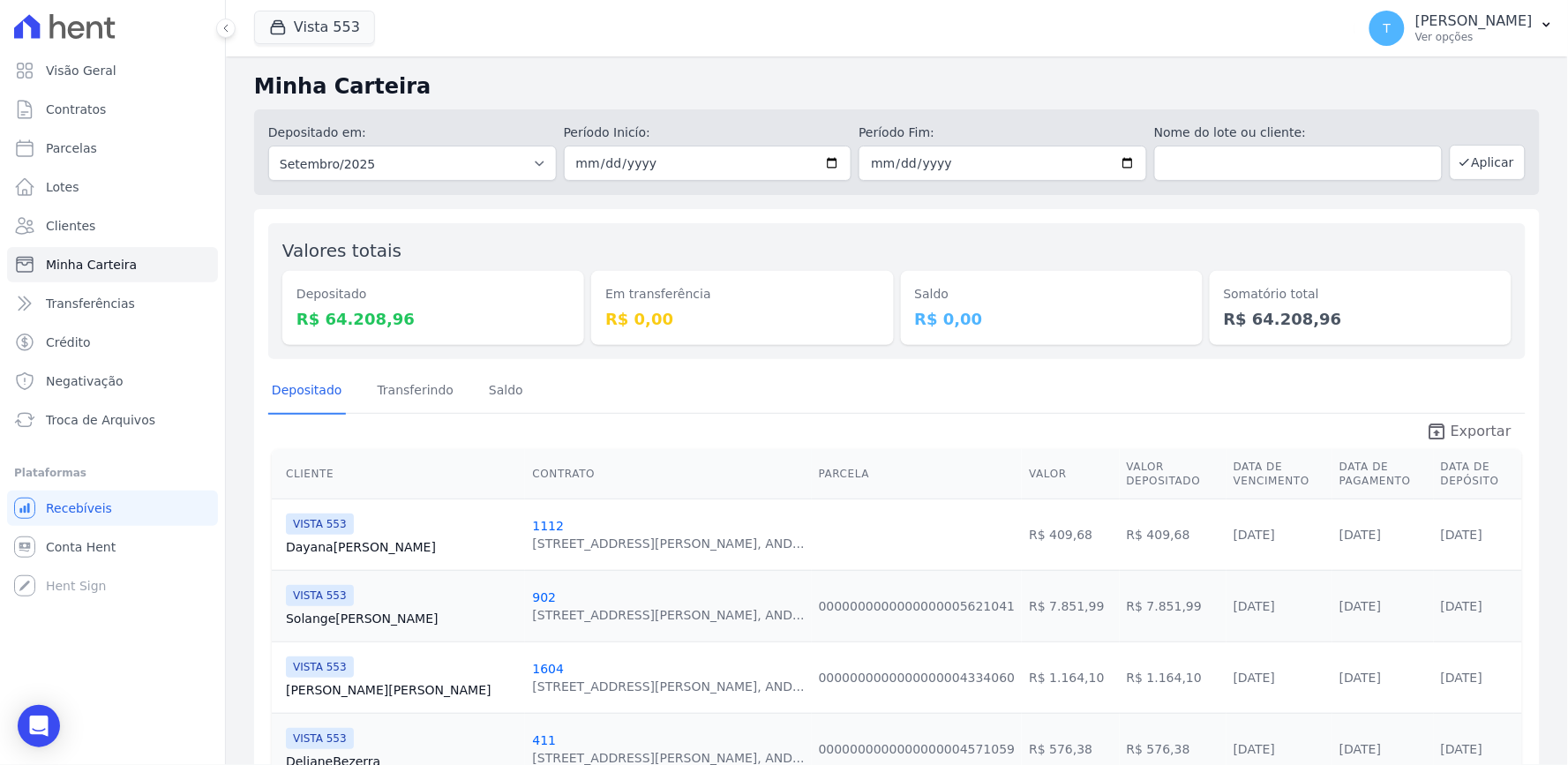
click at [1441, 421] on link "unarchive Exportar" at bounding box center [1469, 433] width 114 height 25
